Goal: Entertainment & Leisure: Consume media (video, audio)

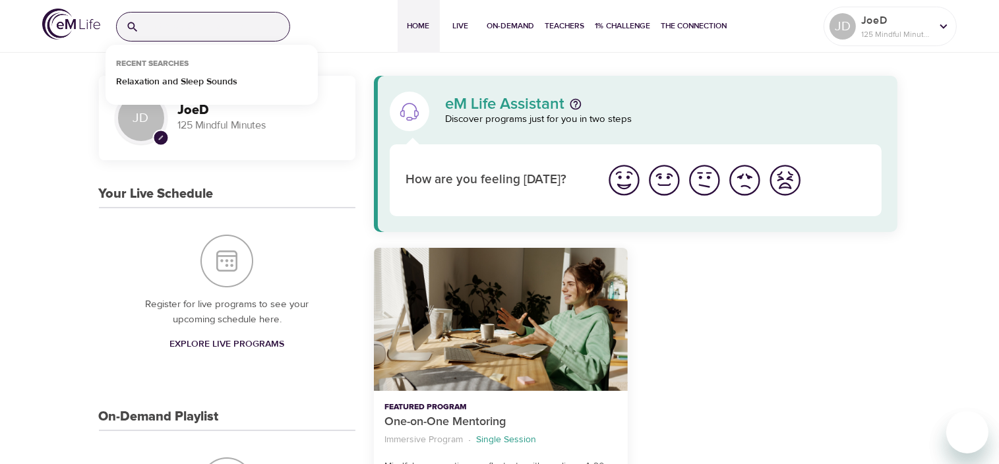
click at [172, 26] on input "search" at bounding box center [216, 27] width 145 height 28
click at [185, 80] on p "Relaxation and Sleep Sounds" at bounding box center [176, 84] width 121 height 19
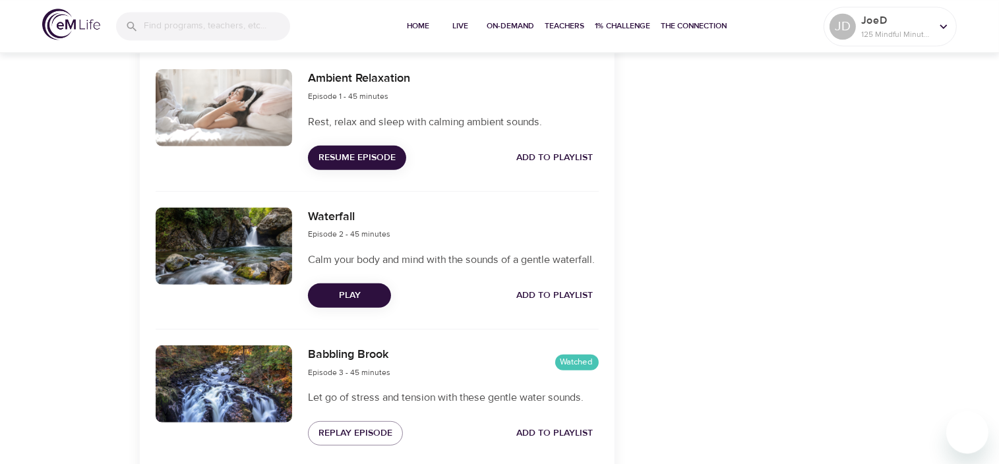
scroll to position [661, 0]
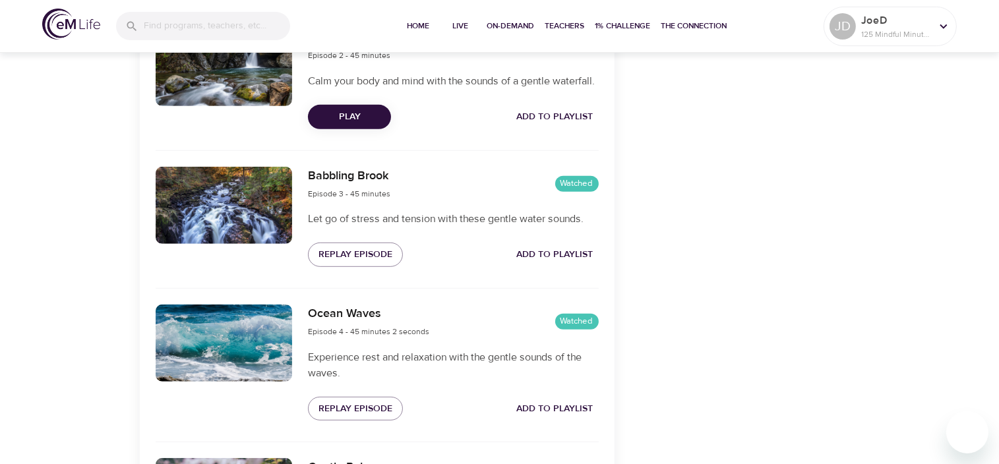
click at [243, 351] on div at bounding box center [224, 343] width 137 height 77
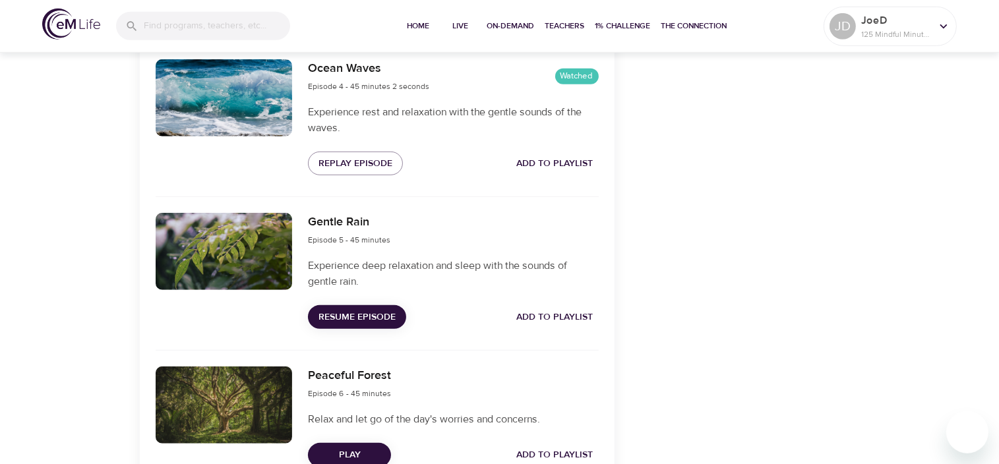
scroll to position [882, 0]
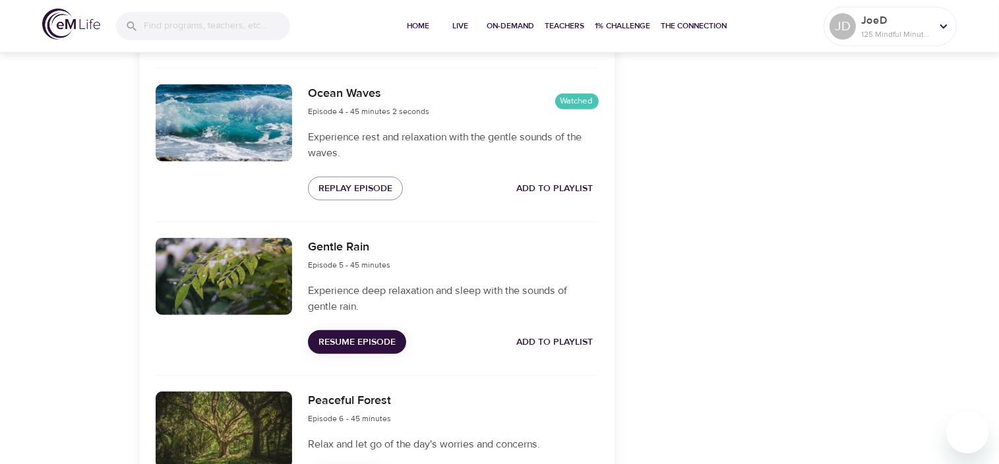
click at [220, 294] on div at bounding box center [224, 276] width 137 height 77
click at [346, 351] on span "Resume Episode" at bounding box center [357, 342] width 77 height 16
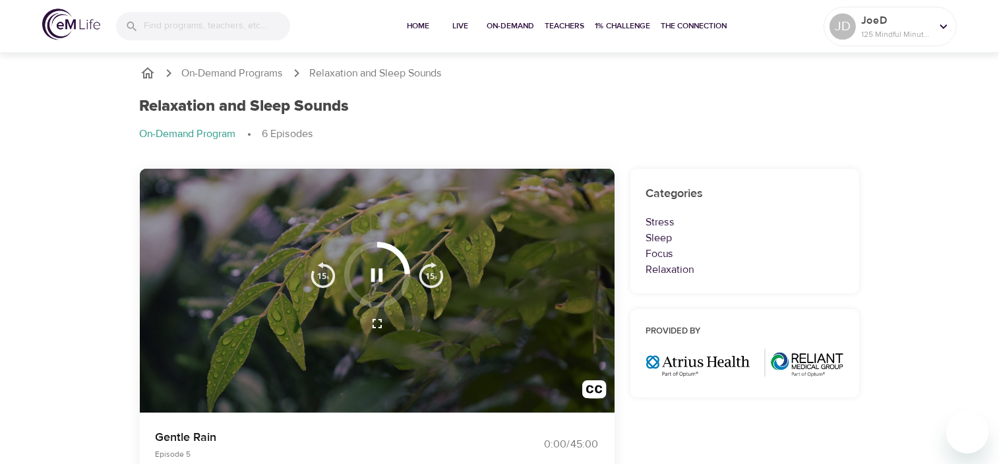
scroll to position [0, 0]
click at [374, 271] on icon "button" at bounding box center [377, 274] width 12 height 13
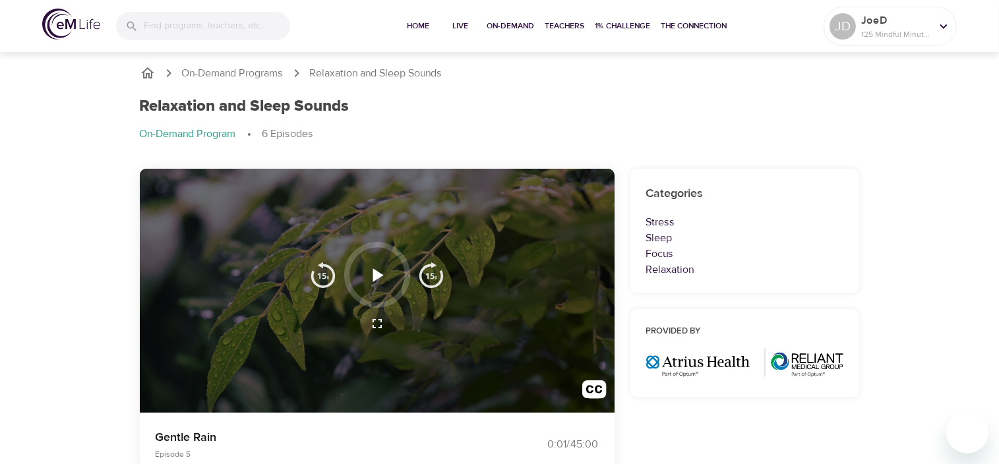
click at [382, 274] on icon "button" at bounding box center [378, 274] width 11 height 13
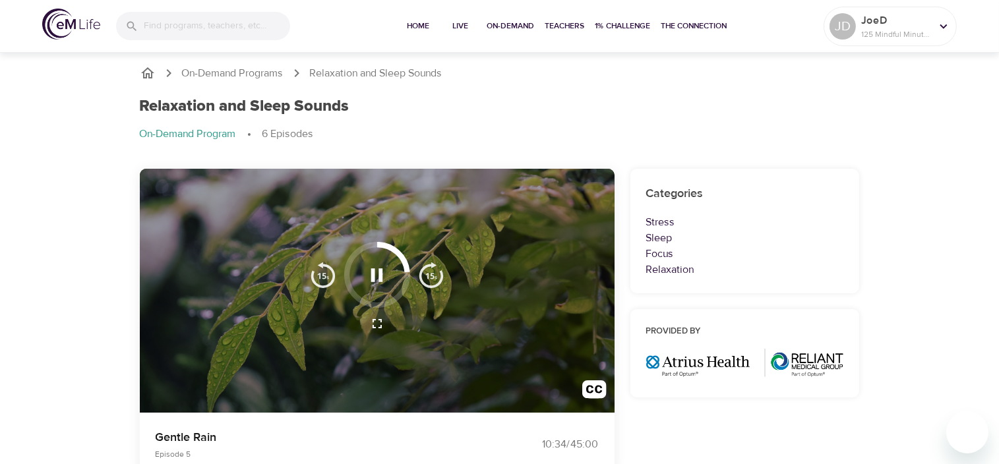
drag, startPoint x: 366, startPoint y: 270, endPoint x: 450, endPoint y: 231, distance: 92.6
click at [367, 270] on icon "button" at bounding box center [376, 275] width 23 height 23
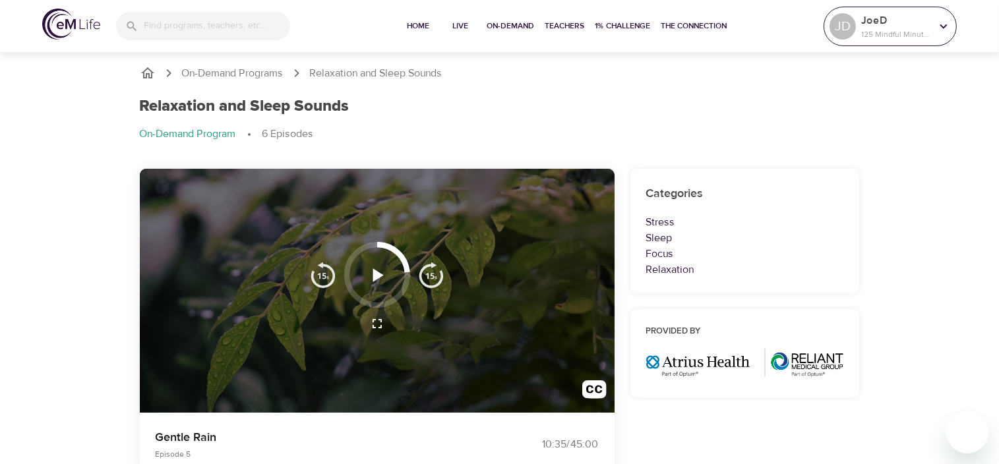
click at [944, 22] on icon at bounding box center [944, 26] width 15 height 15
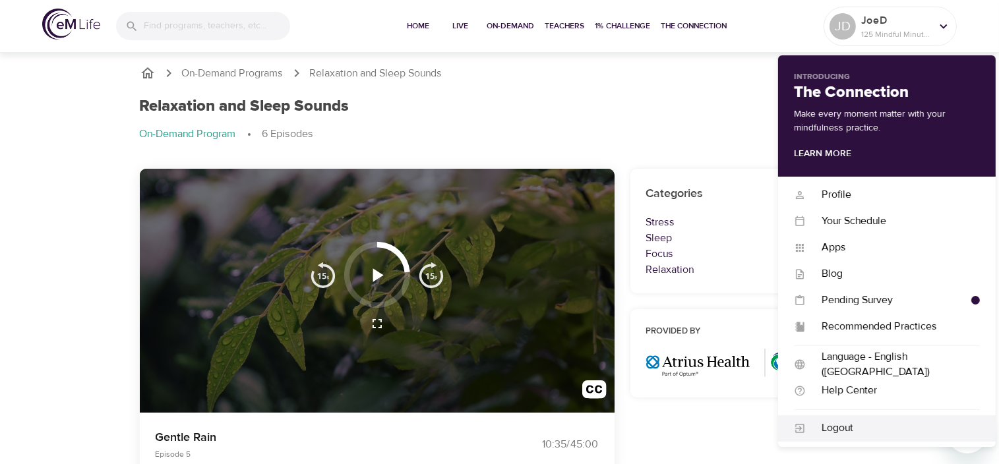
click at [822, 427] on div "Logout" at bounding box center [893, 428] width 174 height 15
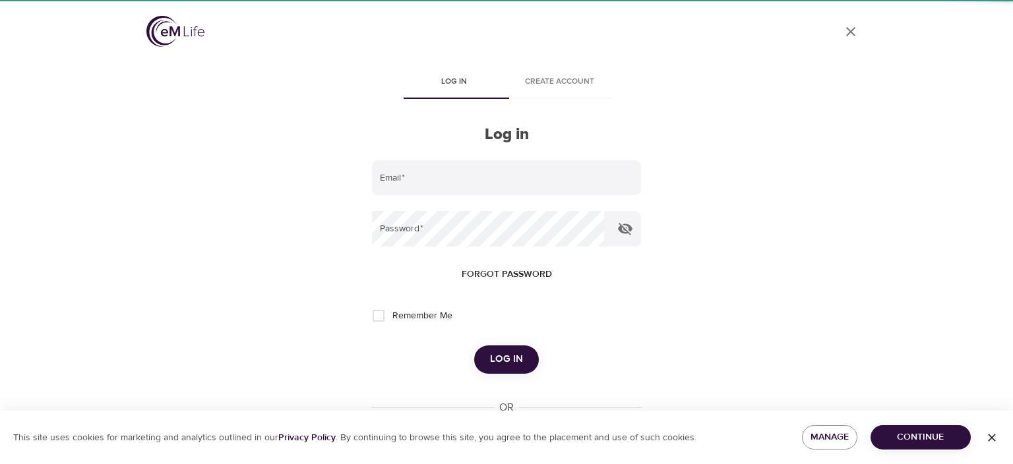
type input "[EMAIL_ADDRESS][DOMAIN_NAME]"
